Goal: Transaction & Acquisition: Purchase product/service

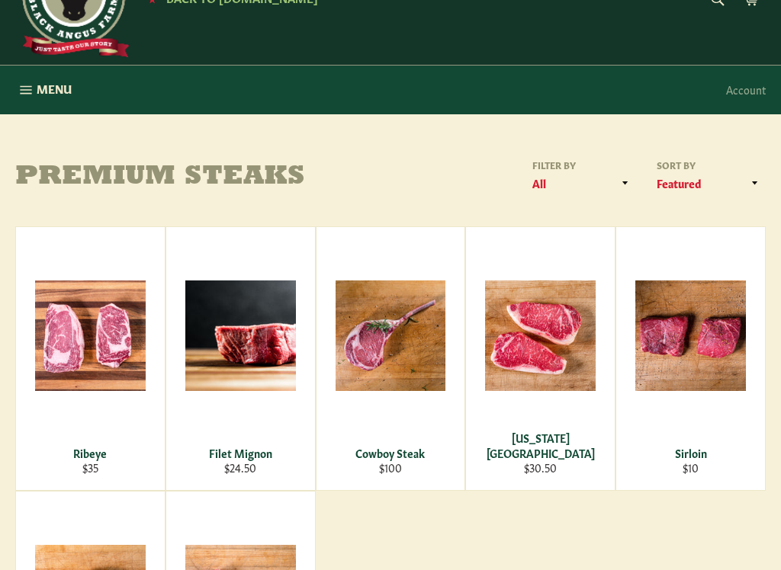
scroll to position [65, 0]
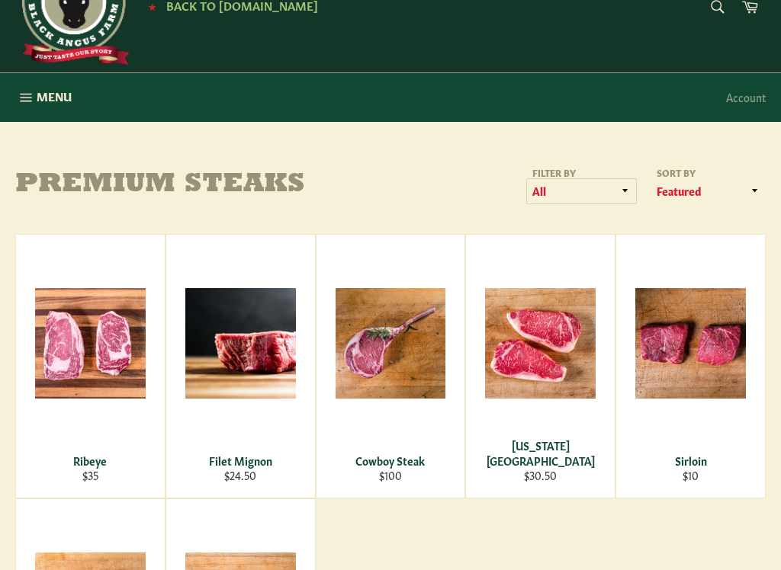
click at [630, 196] on select "All Premium Steaks" at bounding box center [581, 191] width 109 height 25
click at [755, 196] on select "Featured Best selling Alphabetically, A-Z Alphabetically, Z-A Price, low to hig…" at bounding box center [708, 191] width 114 height 25
click at [40, 94] on span "Menu" at bounding box center [54, 96] width 35 height 16
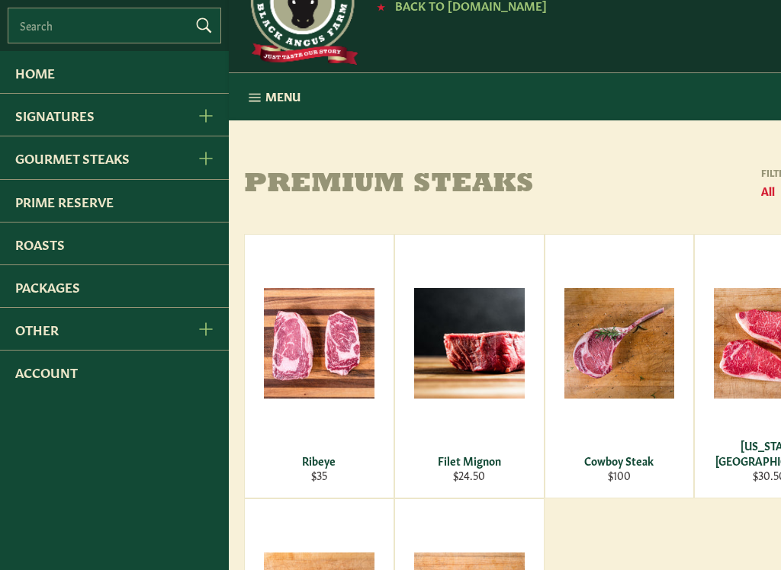
click at [211, 165] on icon "Gourmet Steaks Menu" at bounding box center [206, 159] width 14 height 14
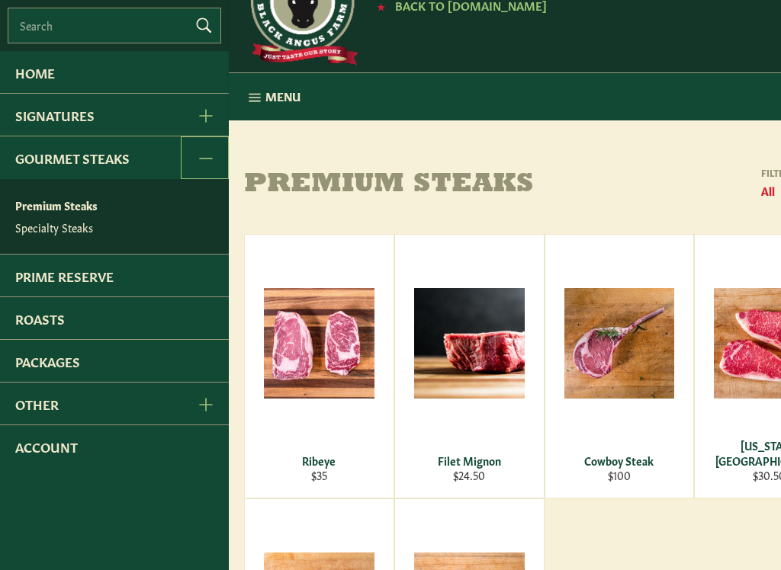
click at [171, 276] on link "Prime Reserve" at bounding box center [114, 276] width 229 height 42
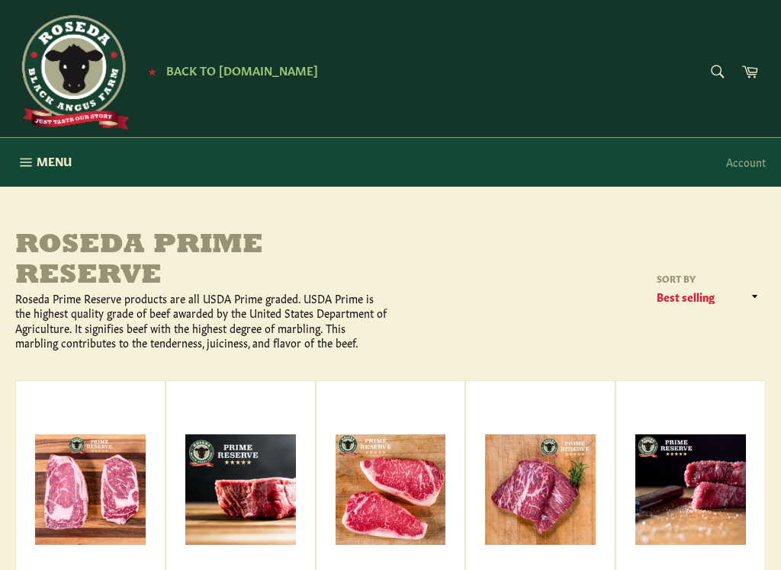
click at [64, 153] on span "Menu" at bounding box center [54, 161] width 35 height 16
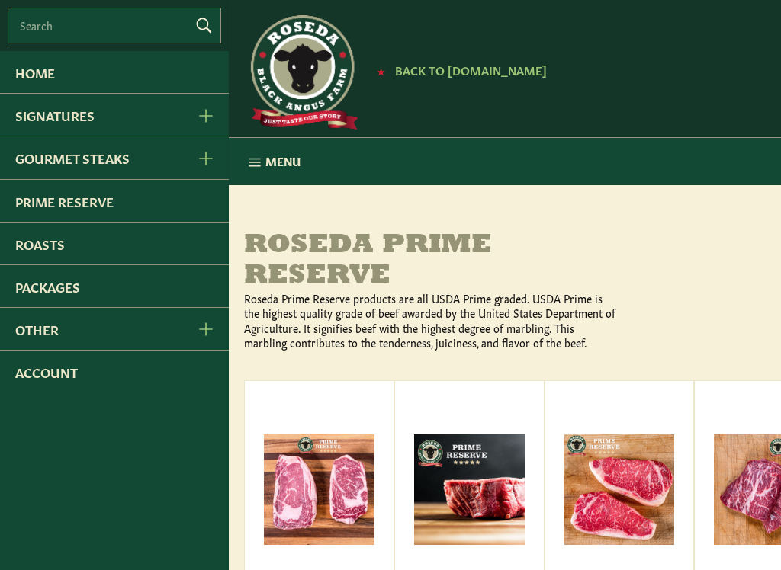
click at [216, 335] on button "Other Menu" at bounding box center [205, 329] width 48 height 42
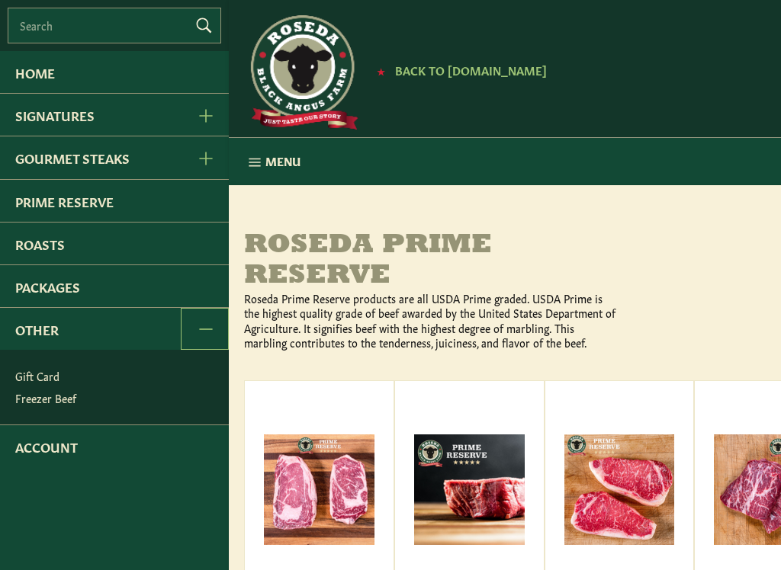
click at [204, 260] on link "Roasts" at bounding box center [114, 244] width 229 height 42
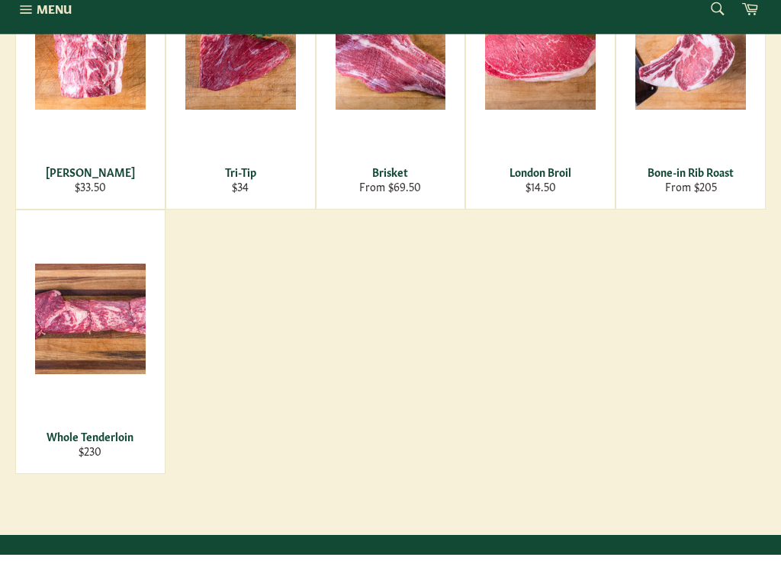
scroll to position [338, 0]
click at [101, 304] on div "View" at bounding box center [90, 357] width 149 height 263
